Goal: Task Accomplishment & Management: Manage account settings

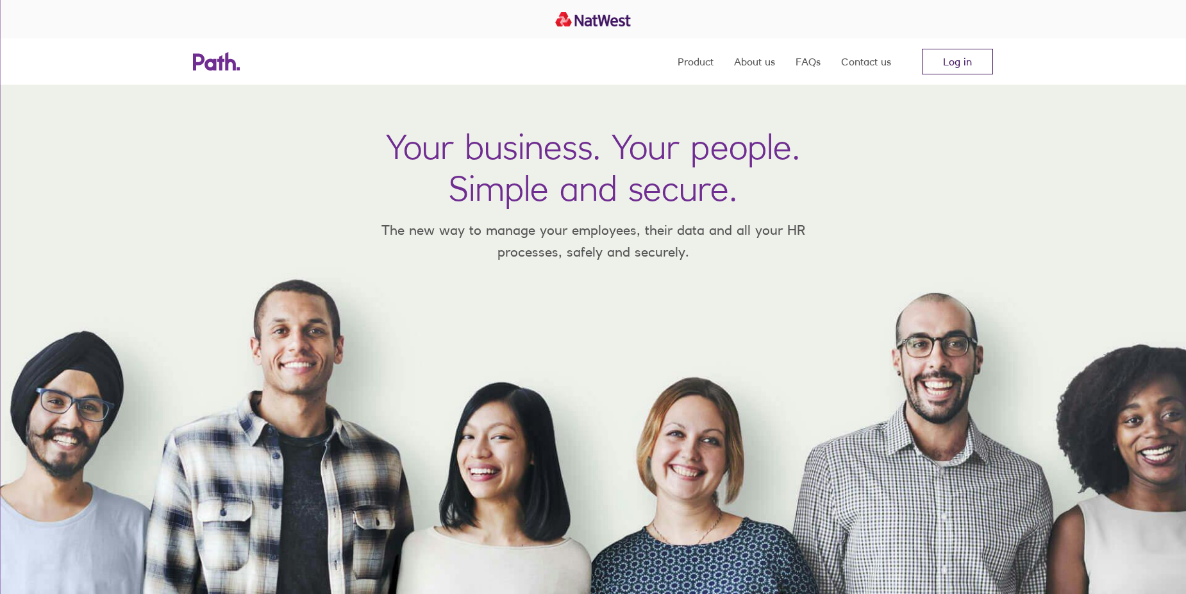
click at [973, 60] on link "Log in" at bounding box center [957, 62] width 71 height 26
click at [961, 63] on link "Log in" at bounding box center [957, 62] width 71 height 26
click at [955, 67] on link "Log in" at bounding box center [957, 62] width 71 height 26
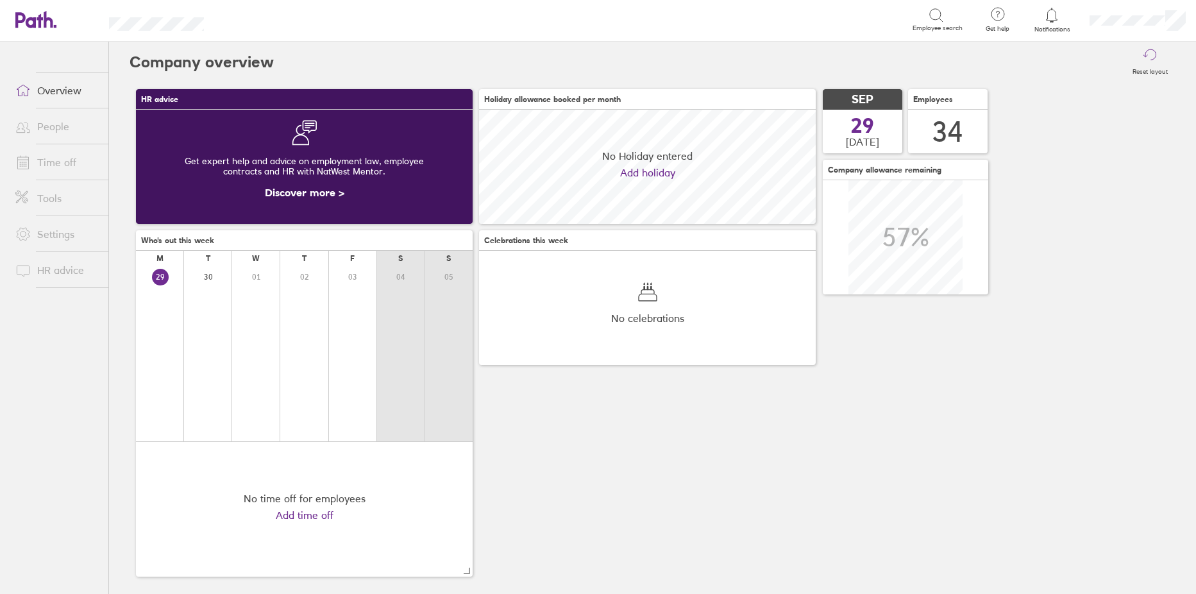
scroll to position [114, 337]
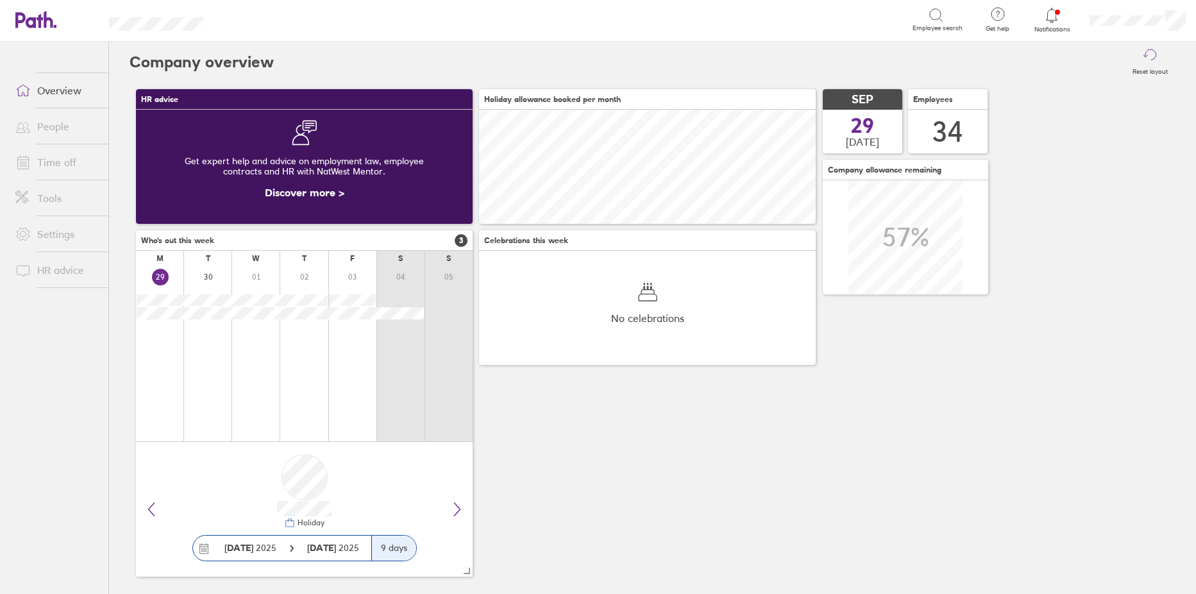
click at [48, 164] on link "Time off" at bounding box center [56, 162] width 103 height 26
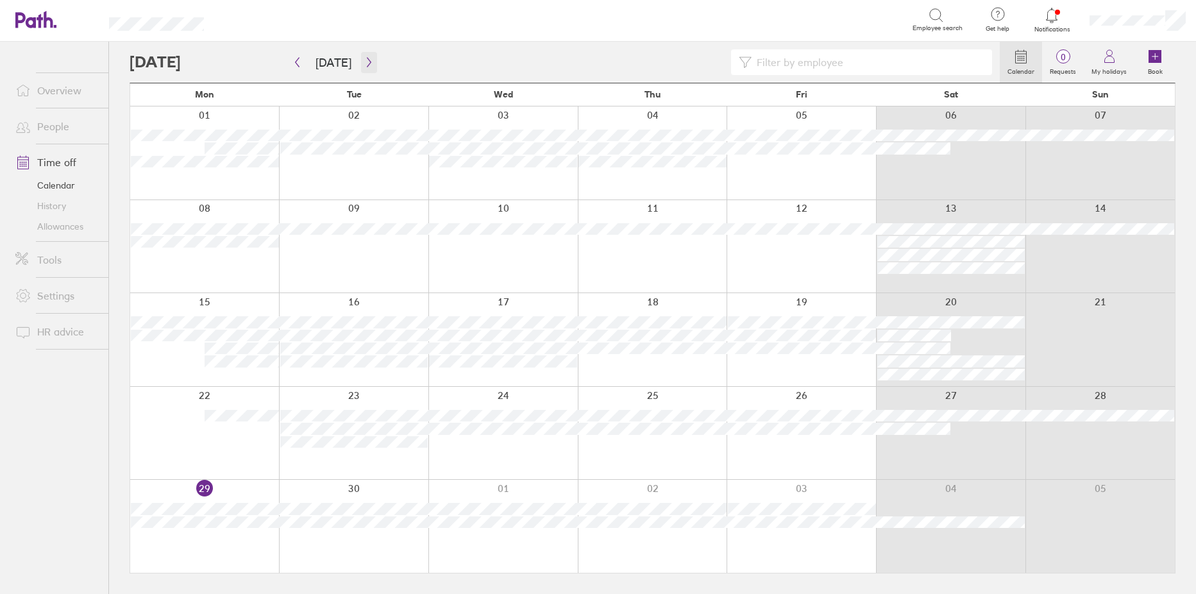
click at [365, 59] on icon "button" at bounding box center [369, 62] width 10 height 10
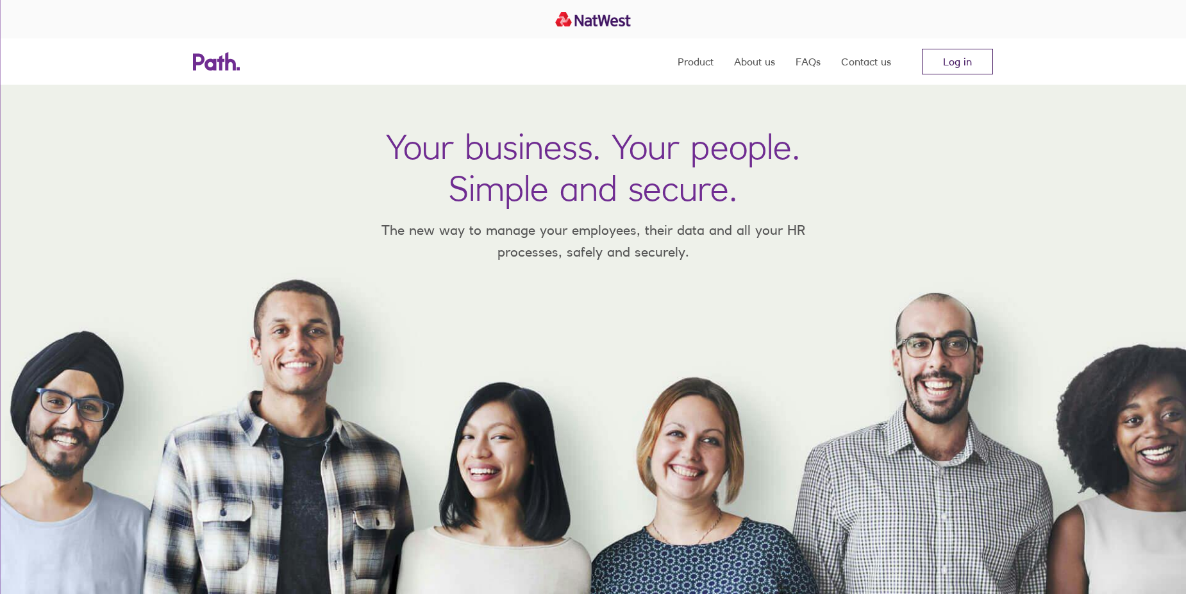
click at [963, 54] on link "Log in" at bounding box center [957, 62] width 71 height 26
click at [936, 58] on link "Log in" at bounding box center [957, 62] width 71 height 26
click at [968, 61] on link "Log in" at bounding box center [957, 62] width 71 height 26
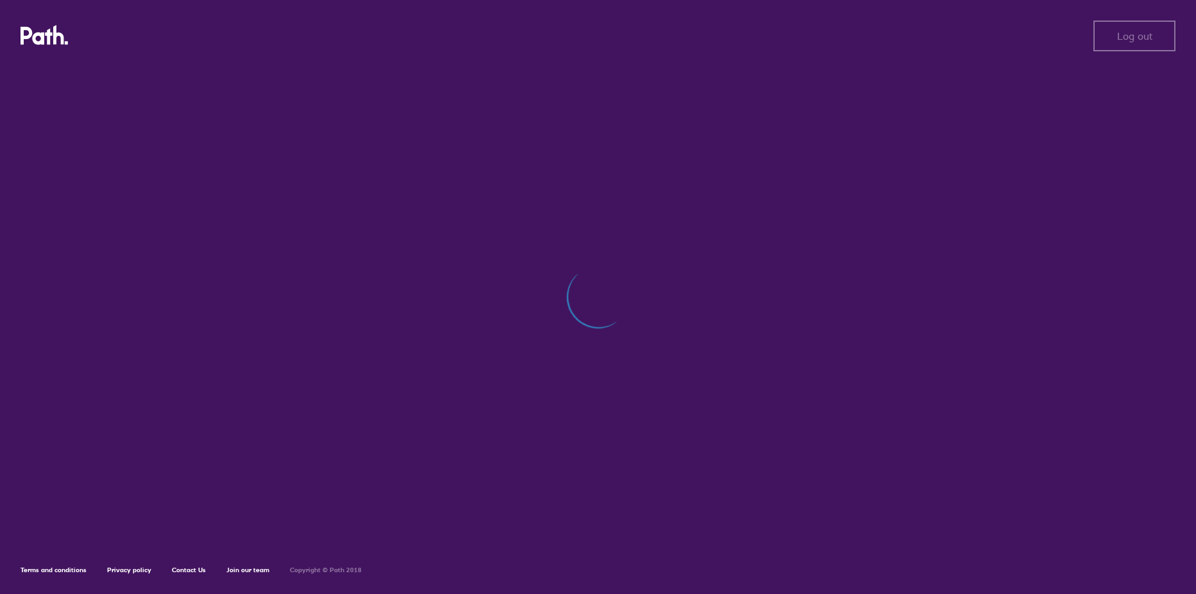
click at [542, 264] on div at bounding box center [598, 303] width 1155 height 476
click at [541, 263] on div at bounding box center [598, 303] width 1155 height 476
click at [867, 174] on div at bounding box center [598, 303] width 1155 height 476
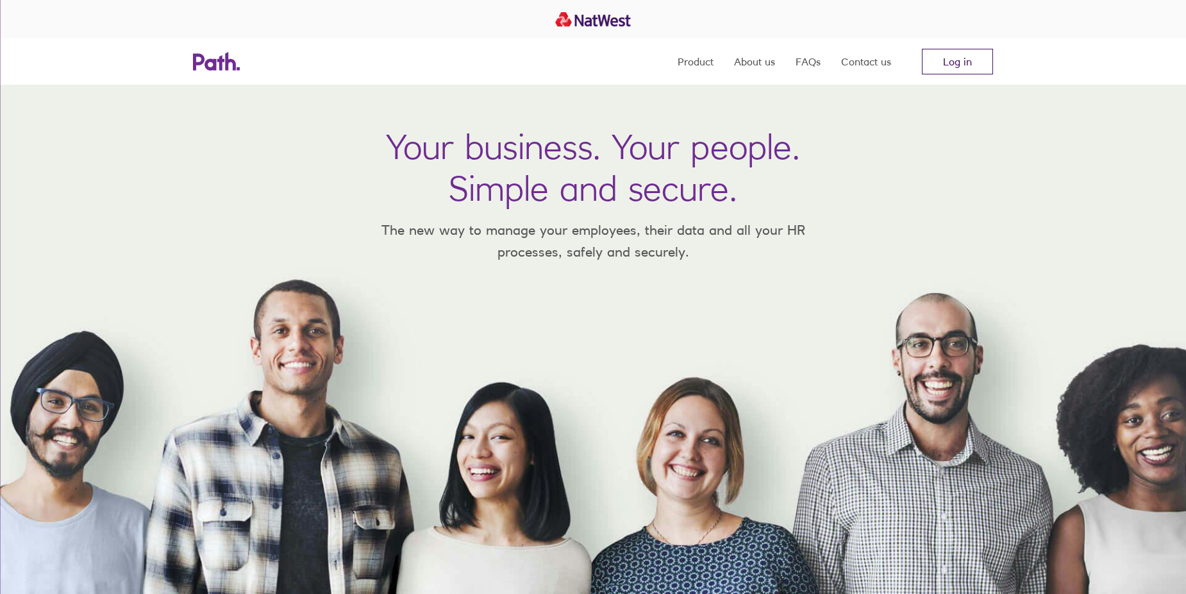
click at [971, 65] on link "Log in" at bounding box center [957, 62] width 71 height 26
